Goal: Task Accomplishment & Management: Manage account settings

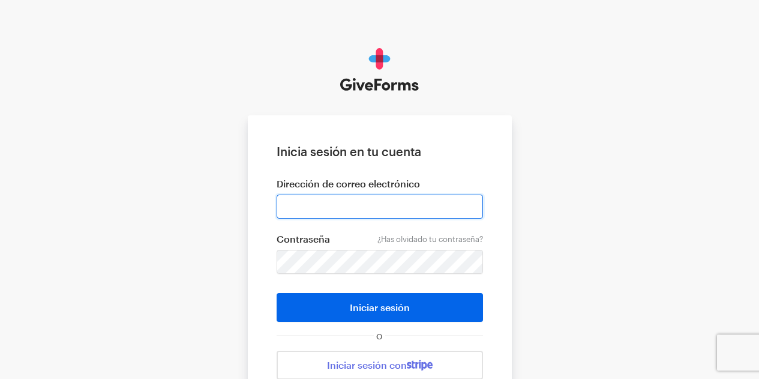
type input "udileynireyes@gmail.com"
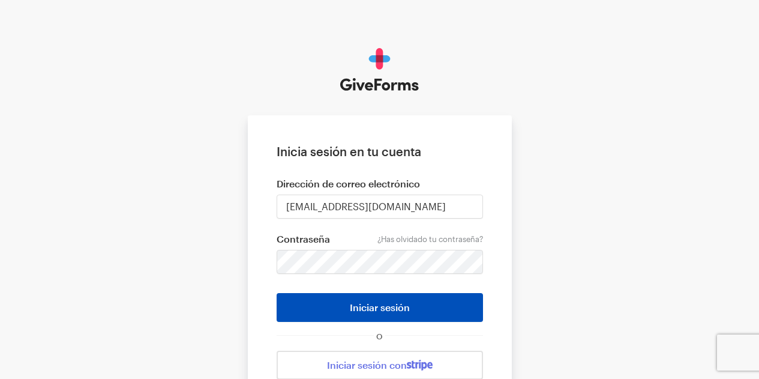
click at [422, 304] on button "Iniciar sesión" at bounding box center [380, 307] width 206 height 29
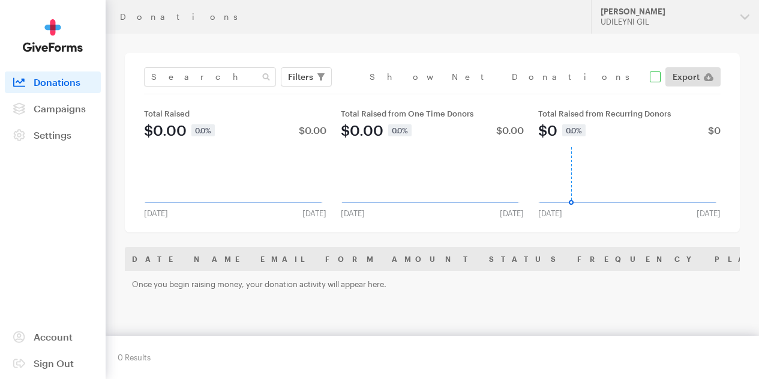
click at [648, 78] on input "checkbox" at bounding box center [515, 76] width 291 height 11
checkbox input "true"
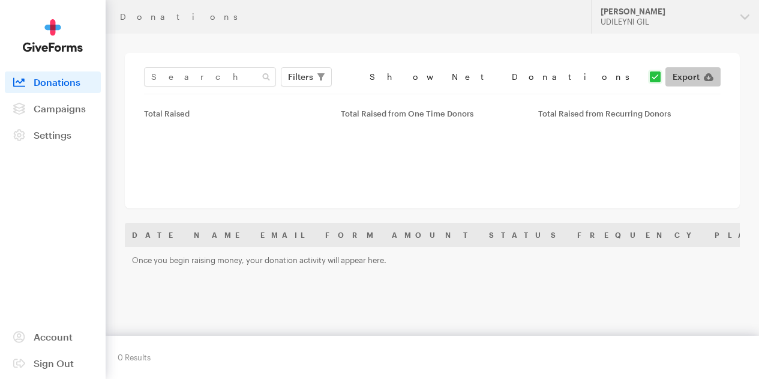
click at [680, 82] on span "Export" at bounding box center [685, 77] width 27 height 14
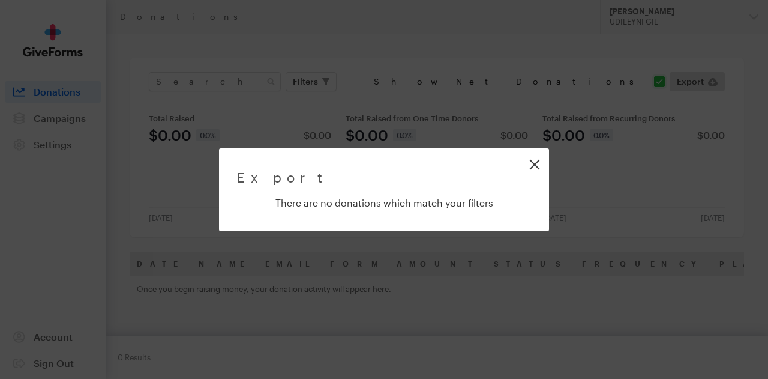
click at [534, 164] on link "Close" at bounding box center [534, 164] width 27 height 27
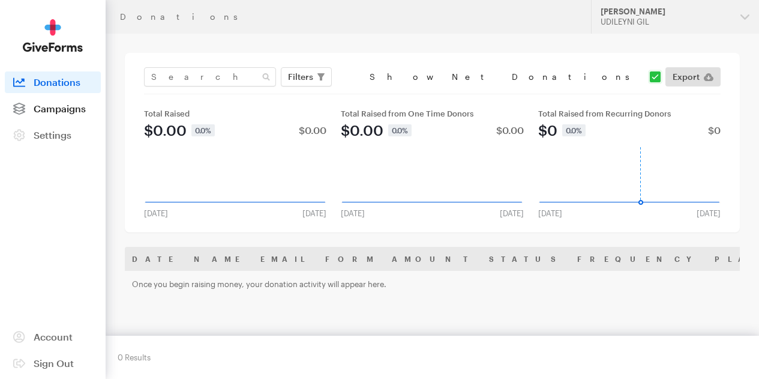
click at [71, 114] on span "Campaigns" at bounding box center [60, 108] width 52 height 11
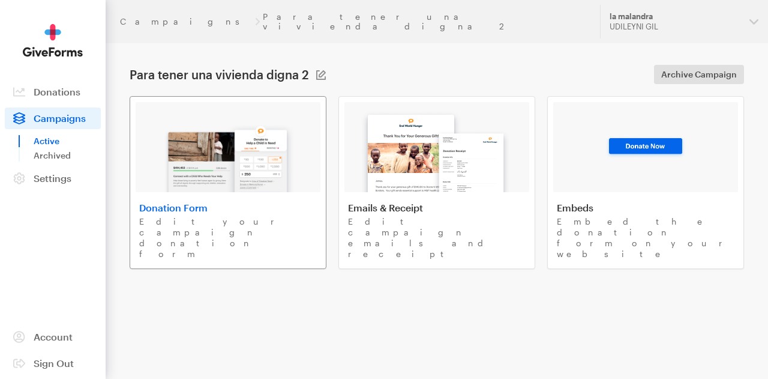
click at [269, 206] on div "Donation Form Edit your campaign donation form" at bounding box center [228, 231] width 178 height 58
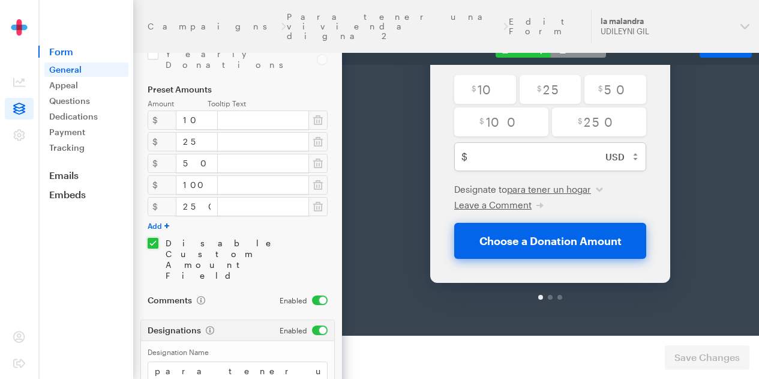
scroll to position [277, 0]
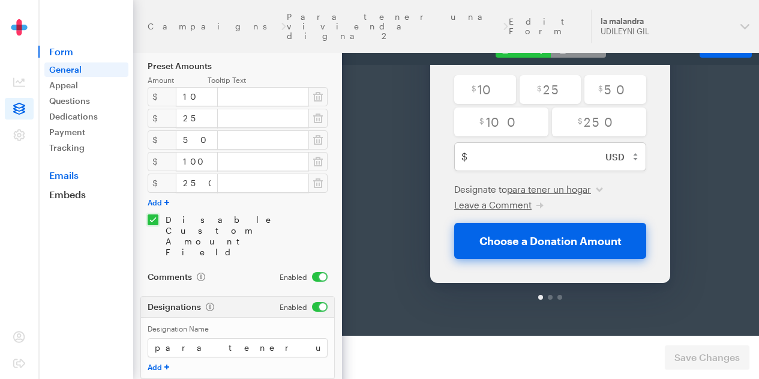
click at [70, 179] on link "Emails" at bounding box center [85, 175] width 95 height 12
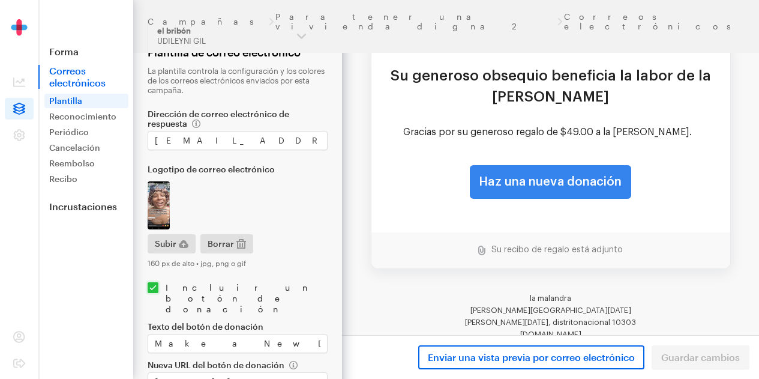
scroll to position [127, 0]
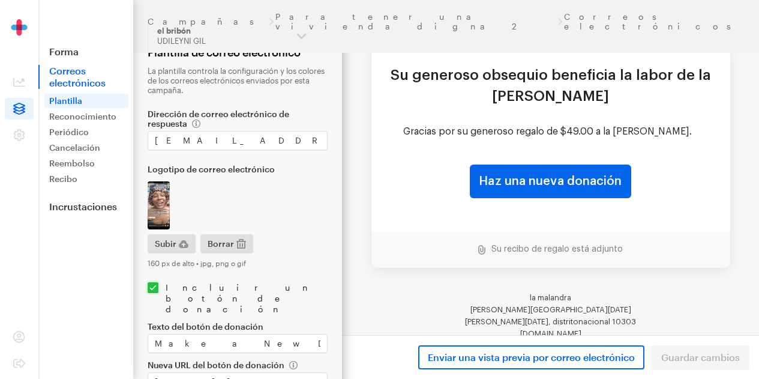
click at [612, 249] on font "Su recibo de regalo está adjunto" at bounding box center [556, 249] width 131 height 8
click at [561, 249] on font "Su recibo de regalo está adjunto" at bounding box center [556, 249] width 131 height 8
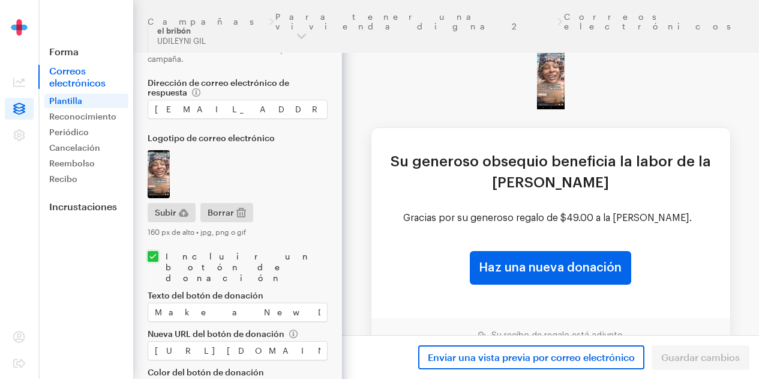
scroll to position [56, 0]
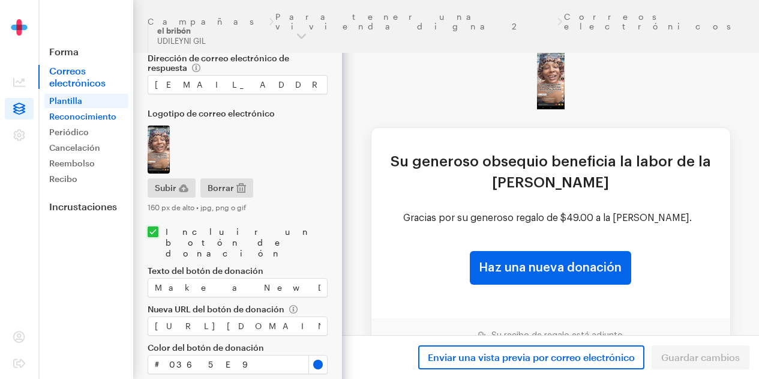
click at [102, 115] on font "Reconocimiento" at bounding box center [82, 116] width 67 height 10
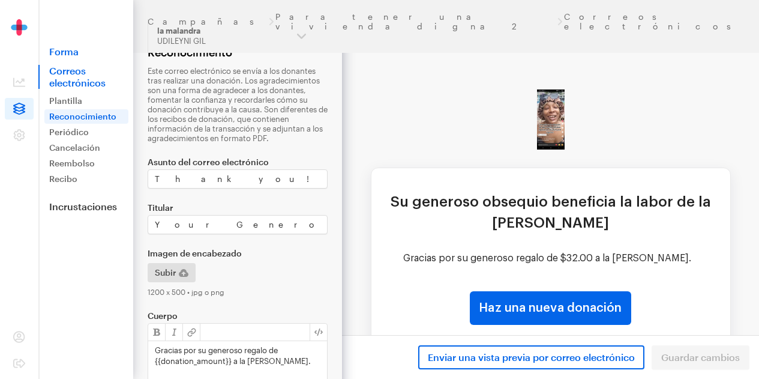
click at [66, 49] on font "Forma" at bounding box center [63, 51] width 29 height 11
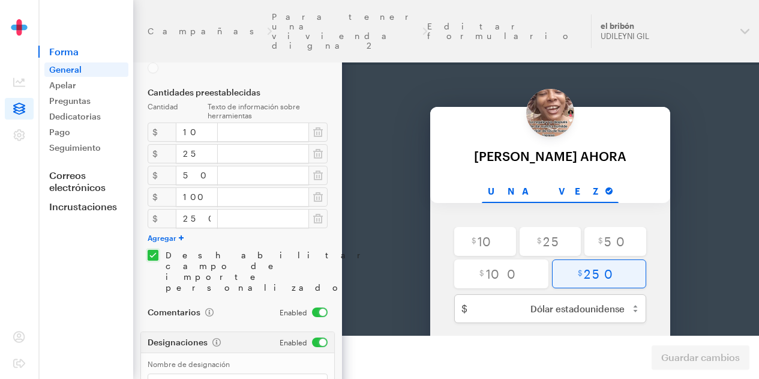
scroll to position [307, 0]
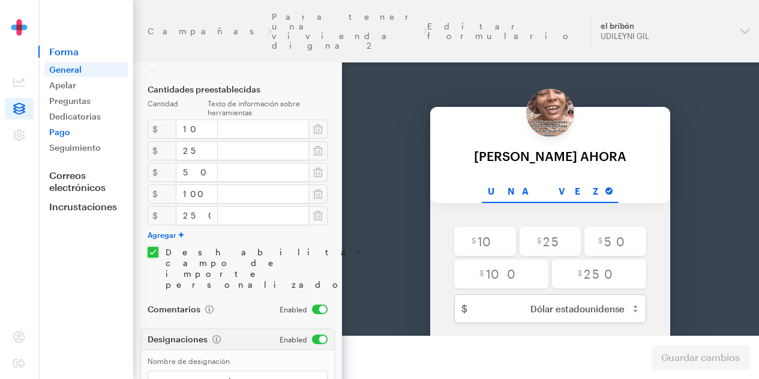
click at [66, 133] on font "Pago" at bounding box center [59, 132] width 21 height 10
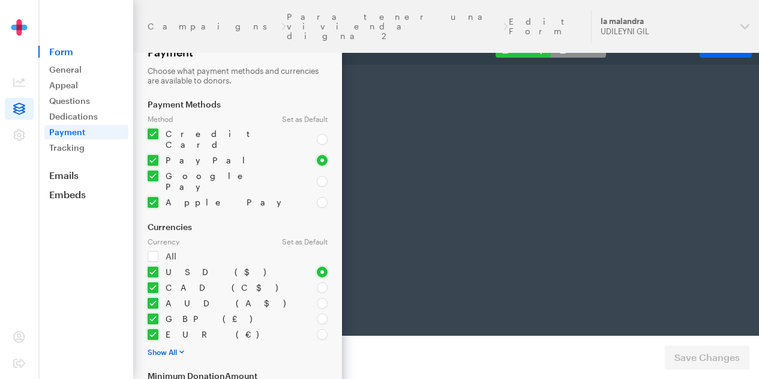
scroll to position [0, 99]
radio input "true"
type input "250"
type input "test@test.com"
type input "first"
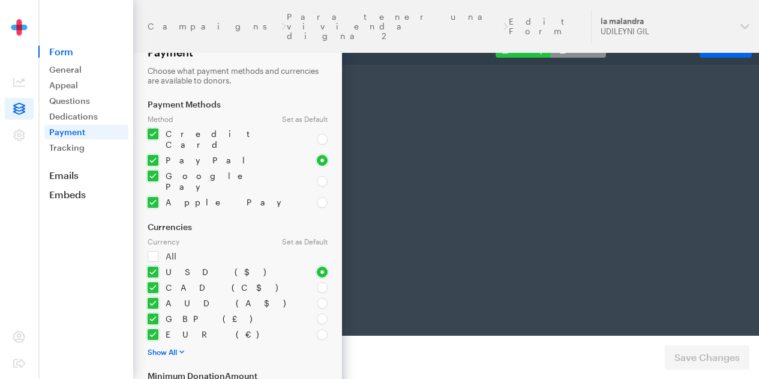
type input "last"
type input "address"
type input "892345"
type input "Los Angelis"
type input "CA"
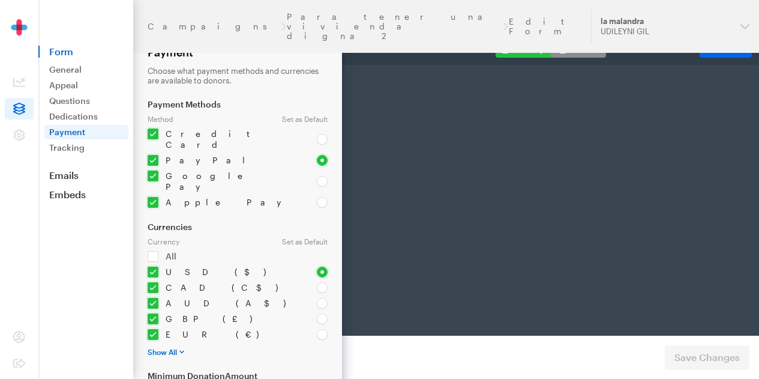
select select "US"
checkbox input "false"
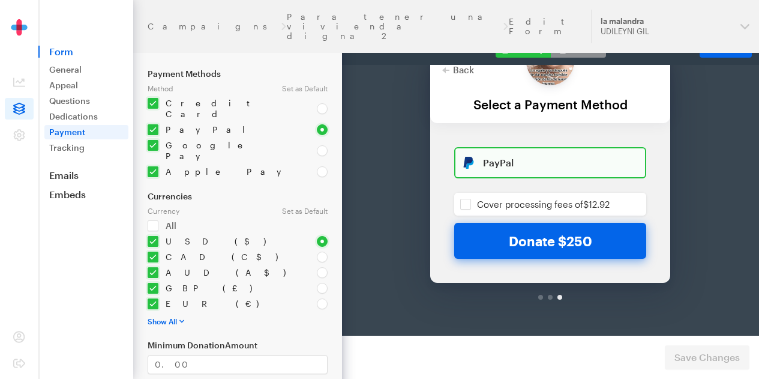
scroll to position [91, 0]
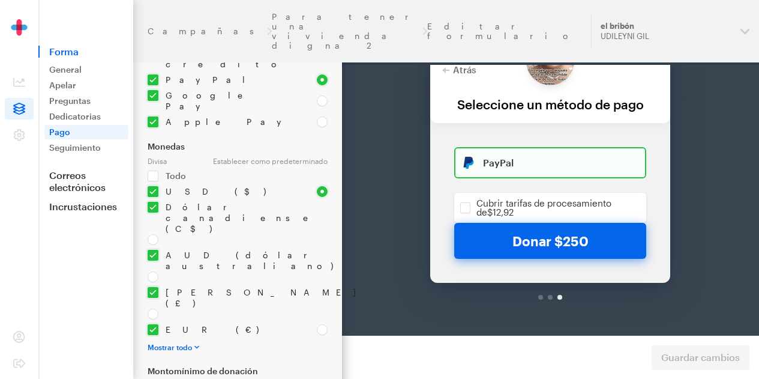
click at [733, 156] on div "Atrás Atrás Seleccione un método de pago Por su generosa donación de $250 Una v…" at bounding box center [550, 143] width 614 height 322
click at [721, 47] on font "para incrustar" at bounding box center [706, 49] width 57 height 10
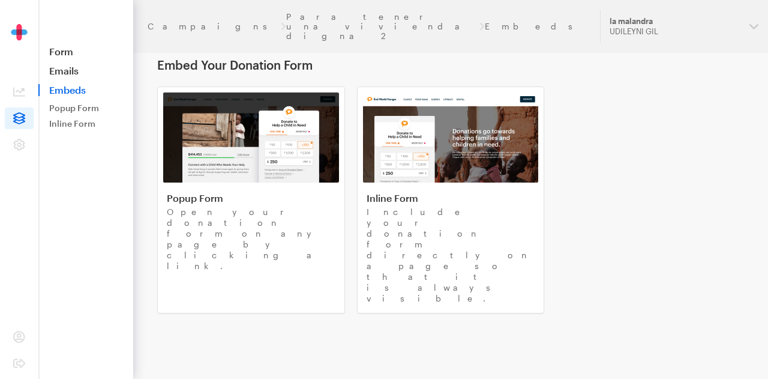
click at [89, 103] on link "Popup Form" at bounding box center [86, 108] width 84 height 14
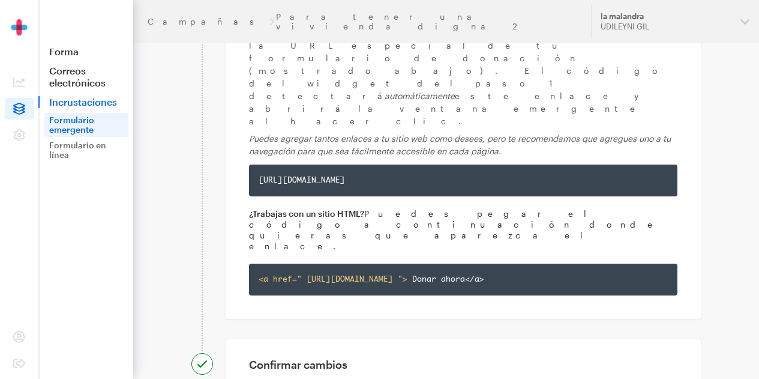
scroll to position [454, 0]
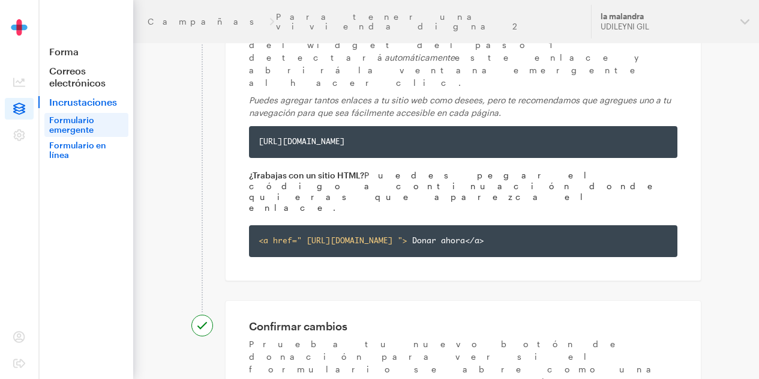
click at [65, 155] on font "Formulario en línea" at bounding box center [77, 150] width 57 height 20
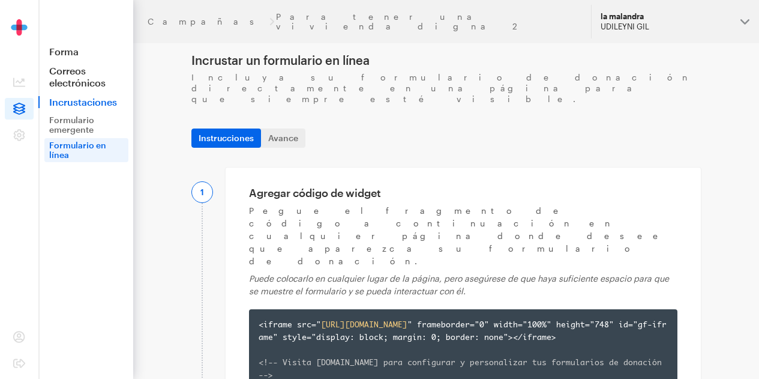
click at [747, 16] on button "[PERSON_NAME] UDILEYNI GIL" at bounding box center [675, 22] width 168 height 34
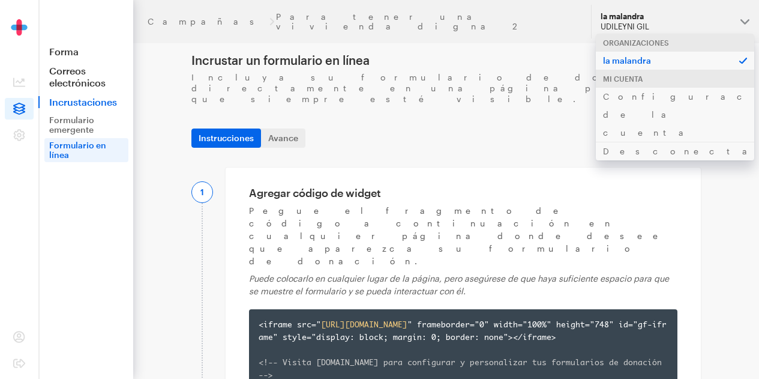
click at [711, 71] on div "Mi cuenta" at bounding box center [675, 79] width 158 height 18
click at [644, 73] on div "Mi cuenta" at bounding box center [675, 79] width 158 height 18
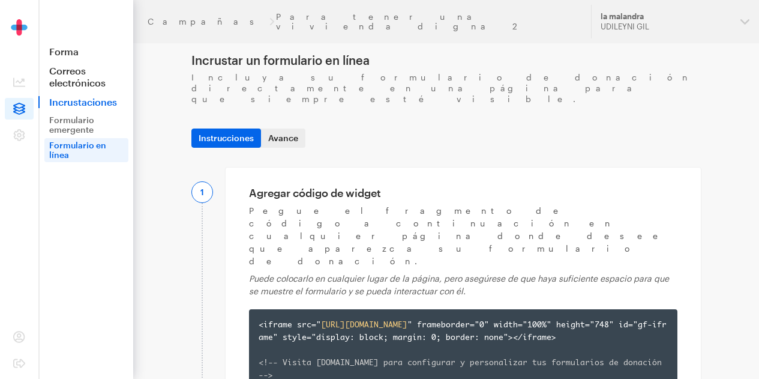
click at [290, 129] on link "Avance" at bounding box center [283, 137] width 44 height 19
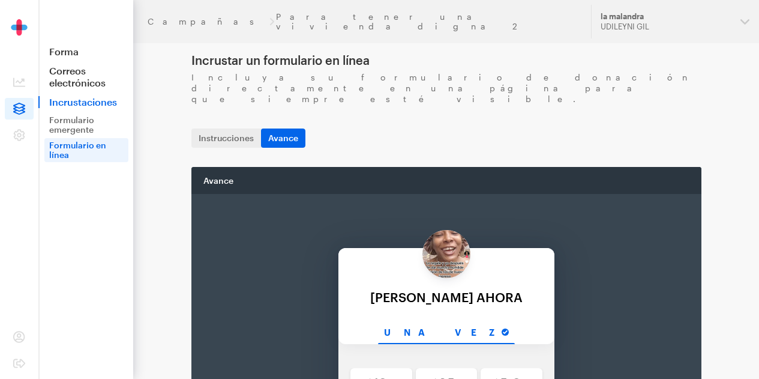
click at [17, 27] on img at bounding box center [19, 35] width 60 height 33
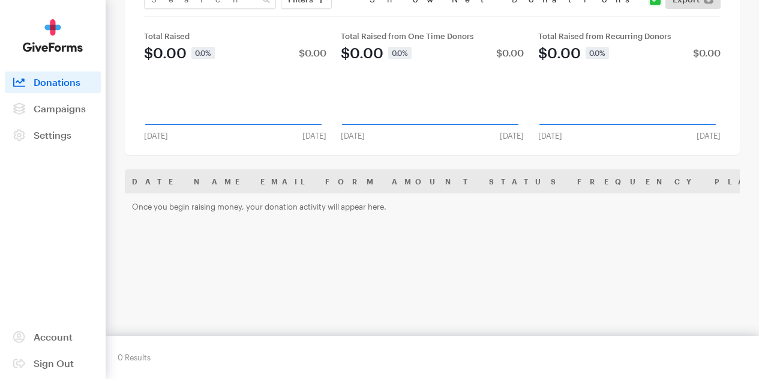
scroll to position [99, 0]
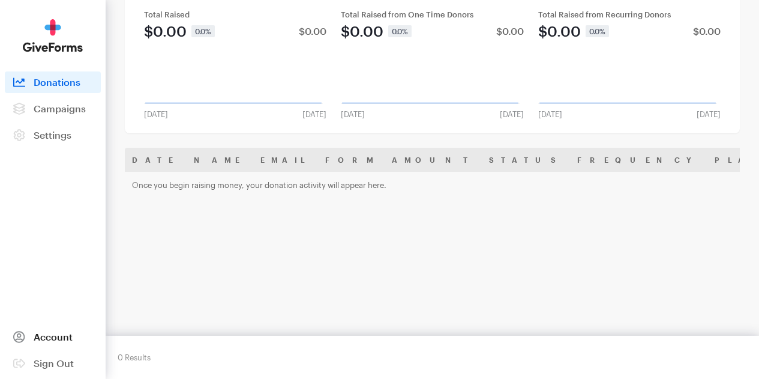
click at [13, 343] on span at bounding box center [19, 337] width 29 height 22
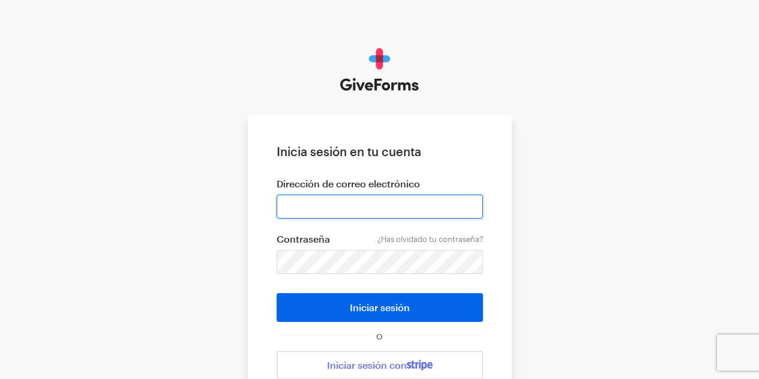
type input "udileynireyes@gmail.com"
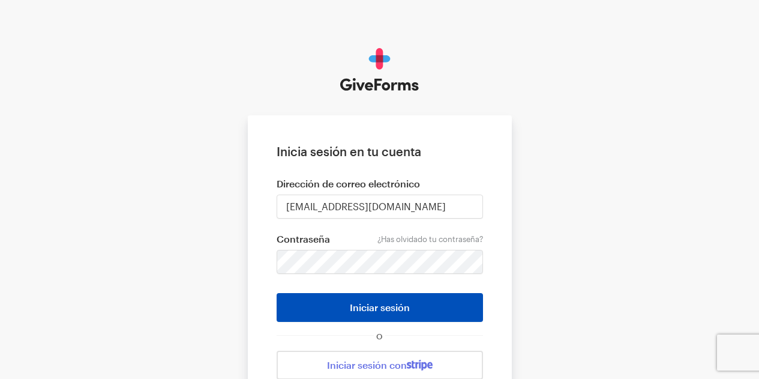
click at [452, 311] on button "Iniciar sesión" at bounding box center [380, 307] width 206 height 29
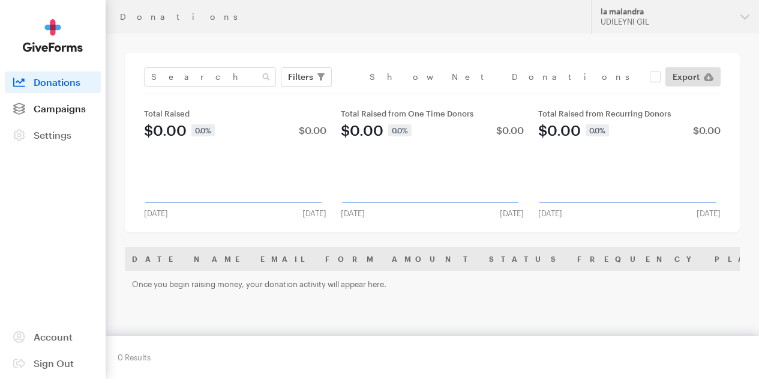
click at [43, 114] on span "Campaigns" at bounding box center [60, 108] width 52 height 11
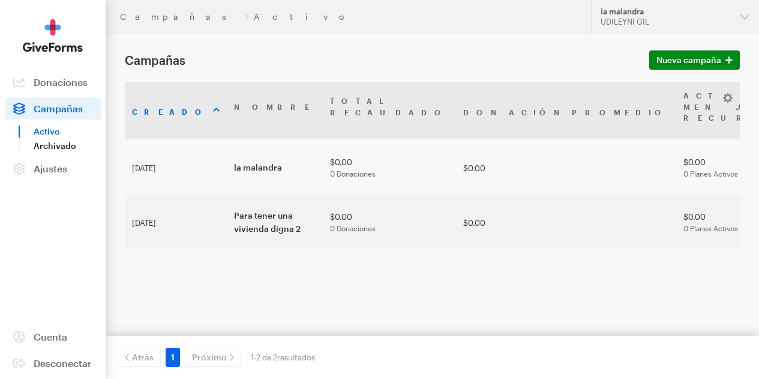
click at [35, 151] on font "Archivado" at bounding box center [55, 145] width 43 height 10
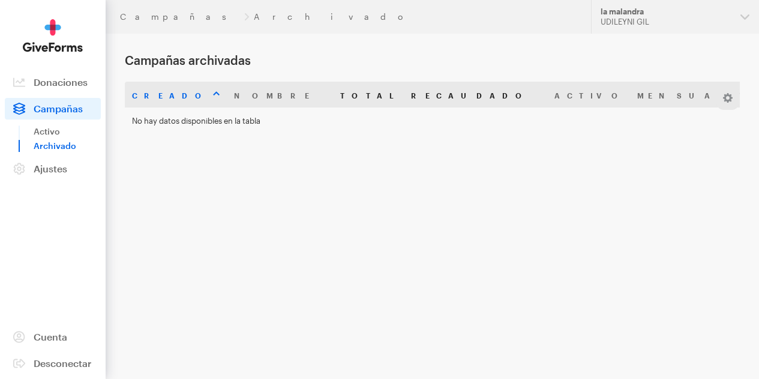
click at [333, 92] on th "Total recaudado" at bounding box center [440, 95] width 214 height 26
click at [554, 100] on font "Activo Mensual Recurrente" at bounding box center [712, 95] width 317 height 8
click at [42, 136] on font "Activo" at bounding box center [47, 131] width 26 height 10
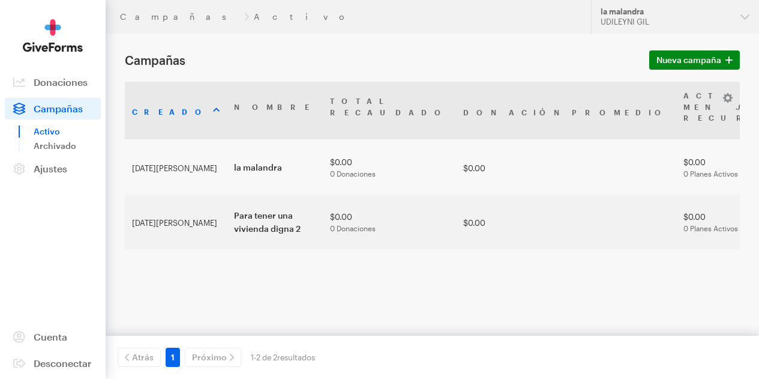
scroll to position [16, 0]
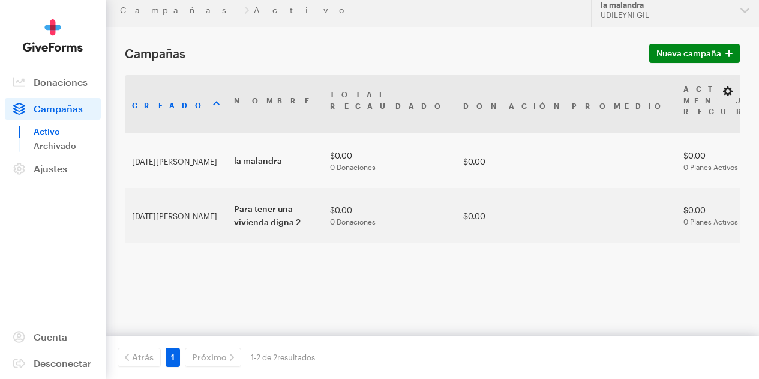
click at [723, 88] on button "button" at bounding box center [727, 91] width 14 height 14
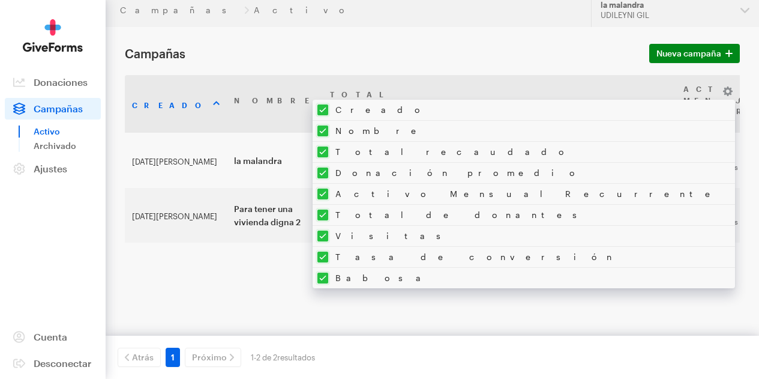
click at [696, 306] on div "Creado Nombre Total recaudado Donación promedio Activo Mensual Recurrente Total…" at bounding box center [432, 195] width 615 height 240
